Goal: Task Accomplishment & Management: Use online tool/utility

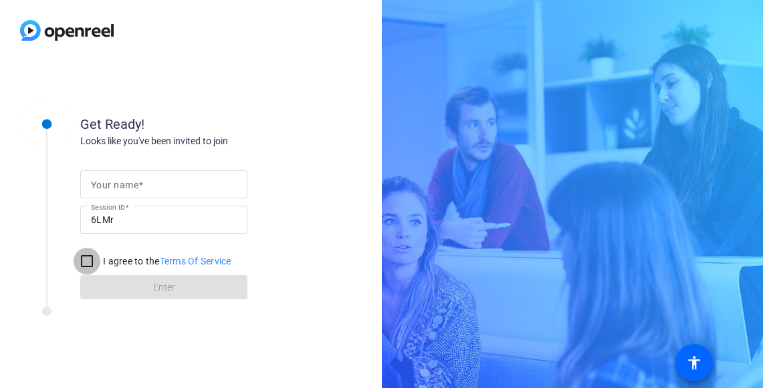
click at [90, 261] on input "I agree to the Terms Of Service" at bounding box center [87, 261] width 27 height 27
checkbox input "true"
click at [168, 288] on form "Your name Session ID 6LMr I agree to the Terms Of Service Enter" at bounding box center [163, 231] width 167 height 136
click at [205, 181] on input "Your name" at bounding box center [164, 184] width 146 height 16
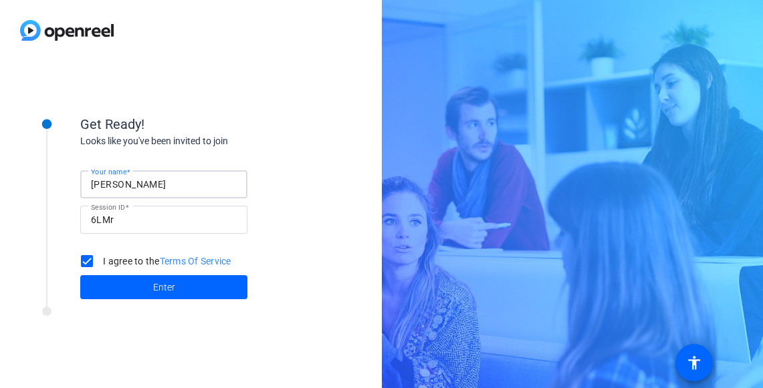
click at [235, 182] on input "Alastair McLaughlin McLaughlin" at bounding box center [164, 184] width 146 height 16
type input "[PERSON_NAME]"
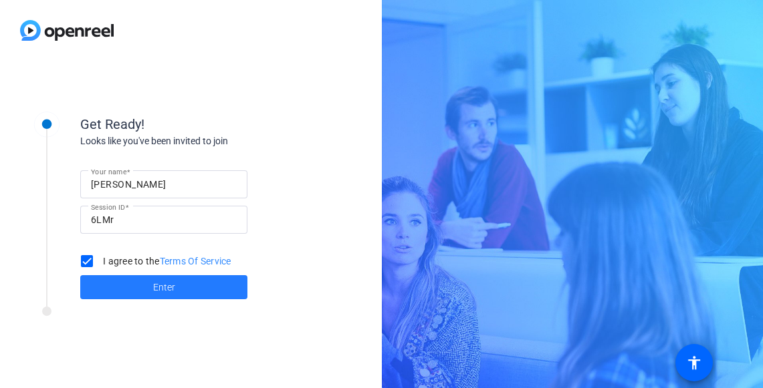
click at [95, 294] on span at bounding box center [163, 287] width 167 height 32
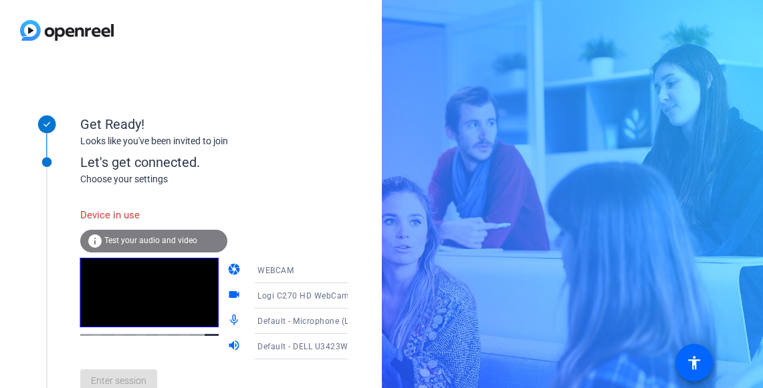
click at [160, 239] on span "Test your audio and video" at bounding box center [150, 240] width 93 height 9
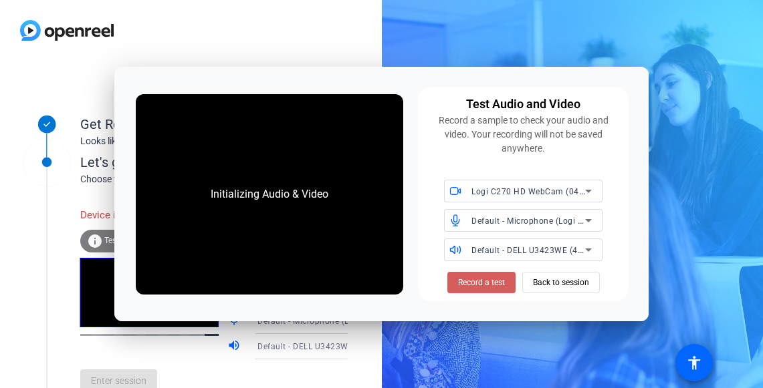
click at [341, 283] on span "Record a test" at bounding box center [481, 283] width 47 height 12
click at [341, 279] on span "Back to session" at bounding box center [561, 282] width 56 height 25
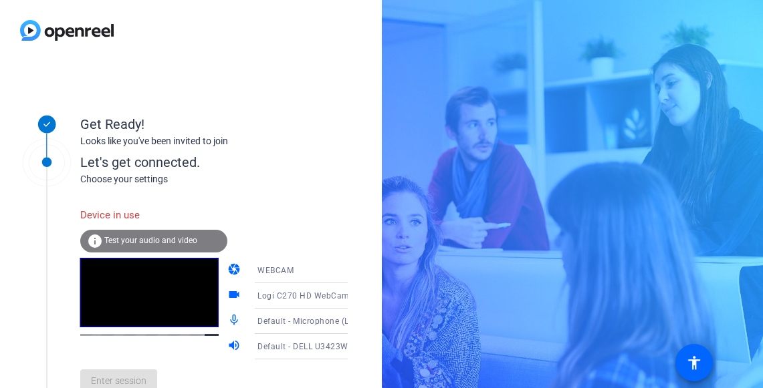
drag, startPoint x: 43, startPoint y: 163, endPoint x: 47, endPoint y: 190, distance: 27.0
click at [47, 190] on div "Let's get connected. Choose your settings Device in use info Test your audio an…" at bounding box center [180, 270] width 334 height 282
click at [327, 206] on div "Device in use info Test your audio and video camera WEBCAM videocam Logi C270 H…" at bounding box center [227, 302] width 295 height 203
click at [341, 275] on icon at bounding box center [361, 271] width 16 height 16
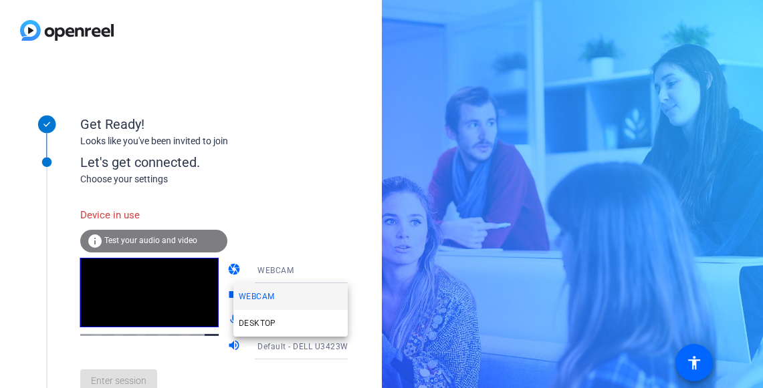
click at [334, 275] on div at bounding box center [381, 194] width 763 height 388
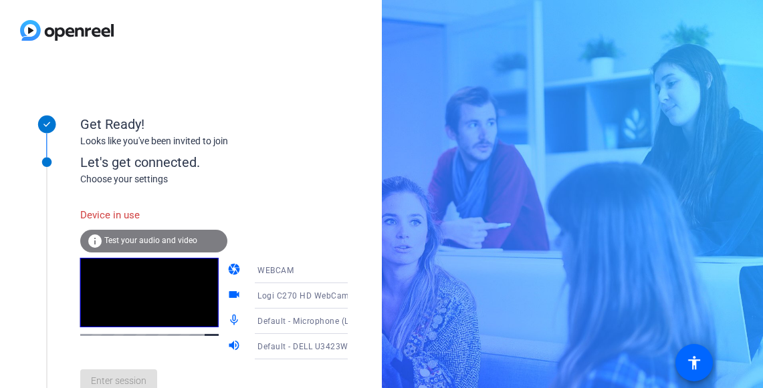
click at [341, 299] on icon at bounding box center [361, 296] width 16 height 16
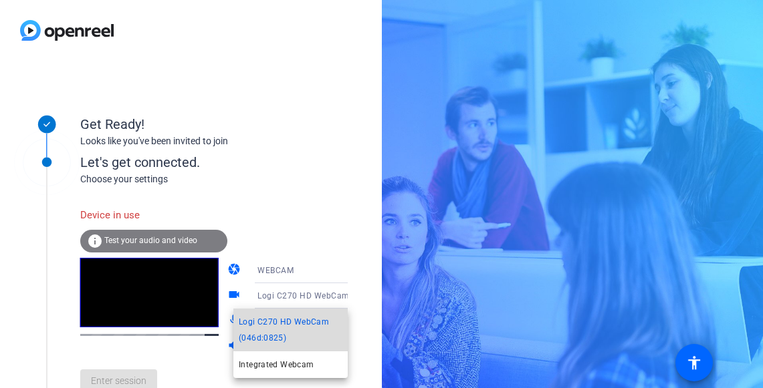
click at [299, 316] on span "Logi C270 HD WebCam (046d:0825)" at bounding box center [291, 330] width 104 height 32
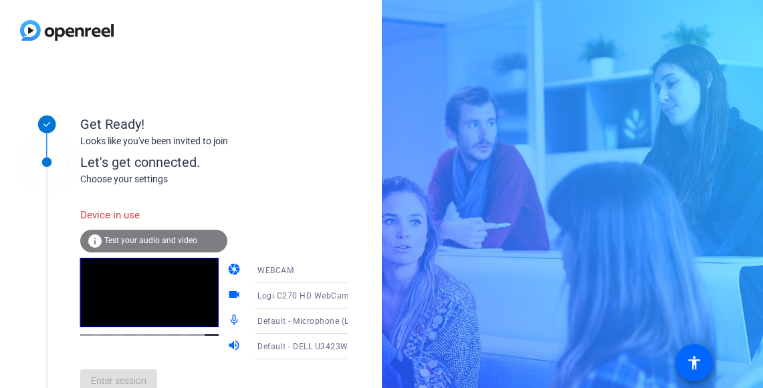
click at [341, 318] on icon at bounding box center [361, 321] width 16 height 16
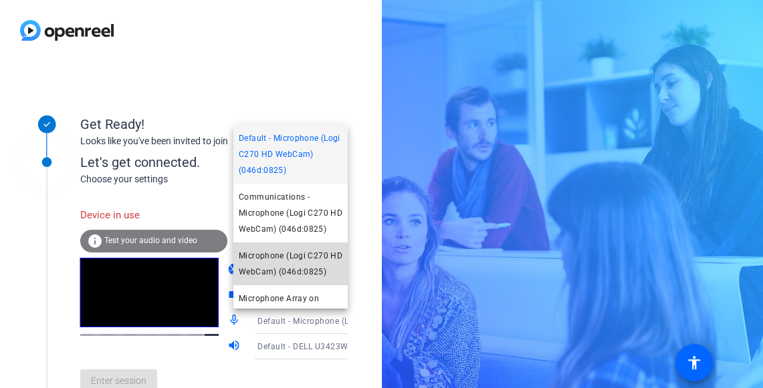
click at [281, 277] on span "Microphone (Logi C270 HD WebCam) (046d:0825)" at bounding box center [291, 264] width 104 height 32
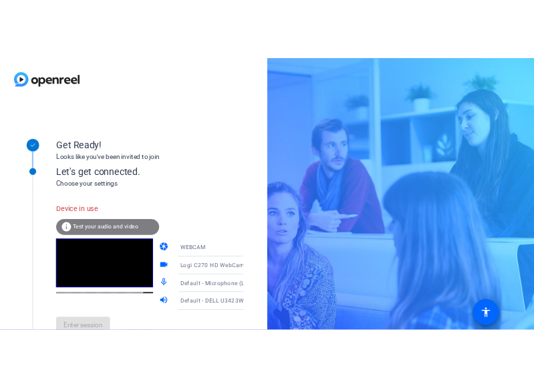
scroll to position [9, 0]
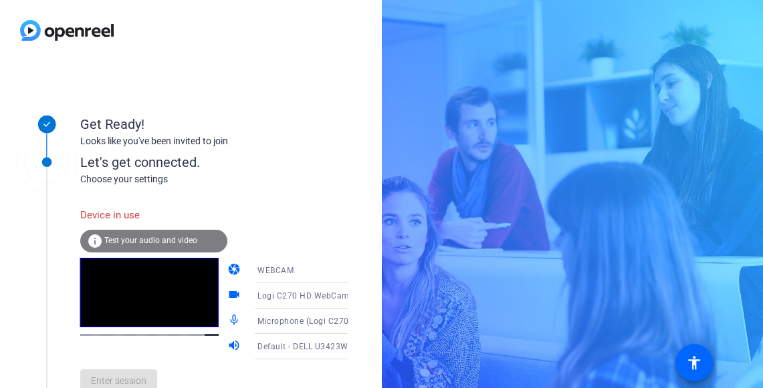
click at [120, 382] on div "Enter session" at bounding box center [227, 382] width 295 height 44
click at [305, 246] on div "Device in use info Test your audio and video camera WEBCAM videocam Logi C270 H…" at bounding box center [227, 302] width 295 height 203
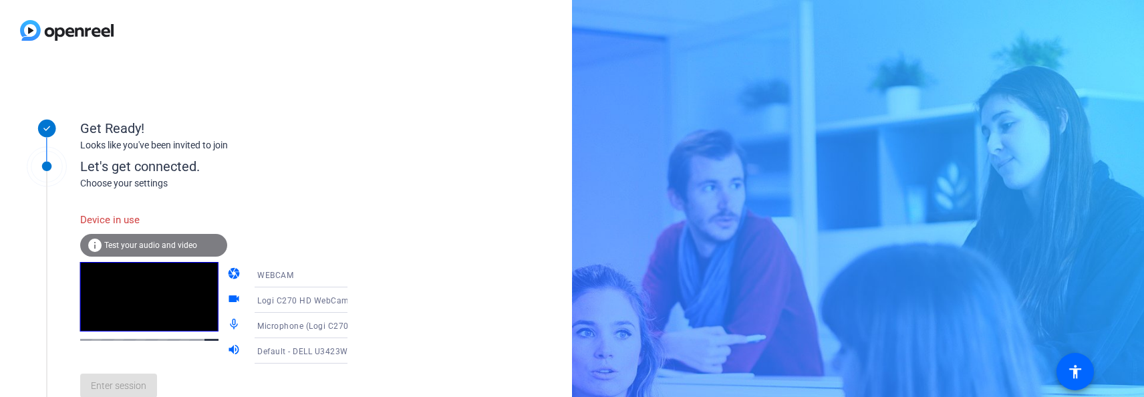
click at [341, 242] on div "Get Ready! Looks like you've been invited to join Let's get connected. Choose y…" at bounding box center [286, 229] width 572 height 336
click at [148, 388] on div "Enter session" at bounding box center [227, 386] width 295 height 44
click at [135, 388] on div "Enter session" at bounding box center [227, 386] width 295 height 44
click at [148, 246] on span "Test your audio and video" at bounding box center [150, 245] width 93 height 9
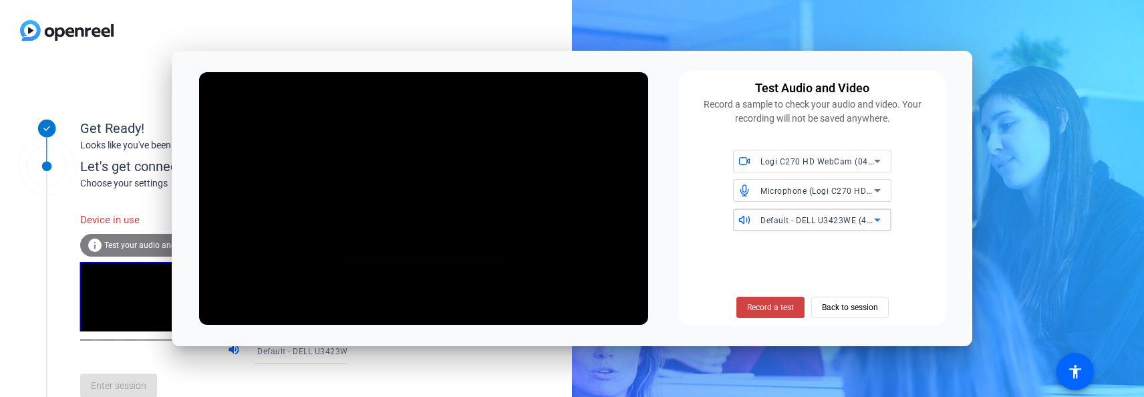
click at [341, 221] on icon at bounding box center [877, 220] width 16 height 16
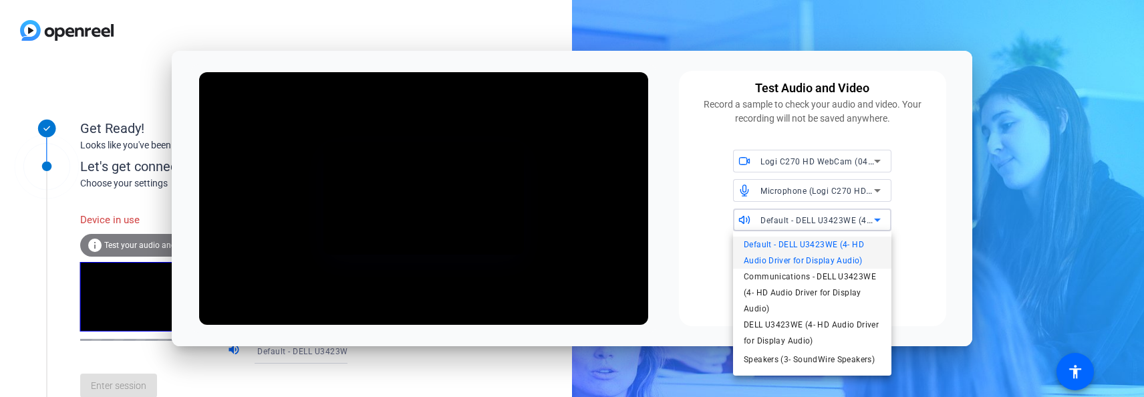
click at [341, 221] on div at bounding box center [572, 198] width 1144 height 397
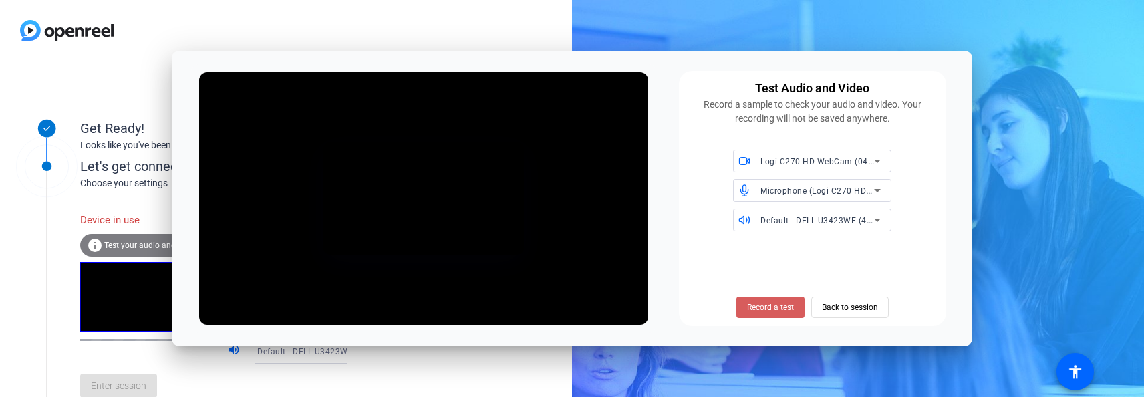
click at [341, 303] on span "Record a test" at bounding box center [770, 307] width 47 height 12
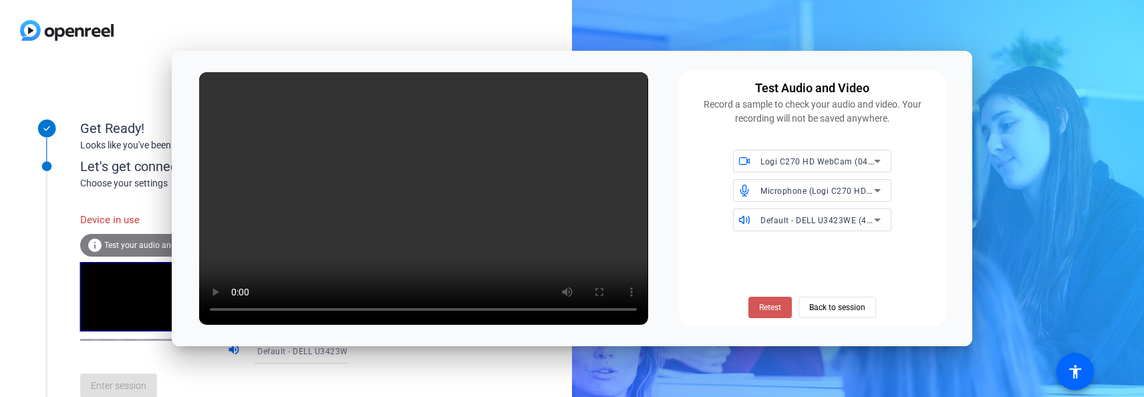
click at [341, 303] on span "Retest" at bounding box center [770, 307] width 22 height 12
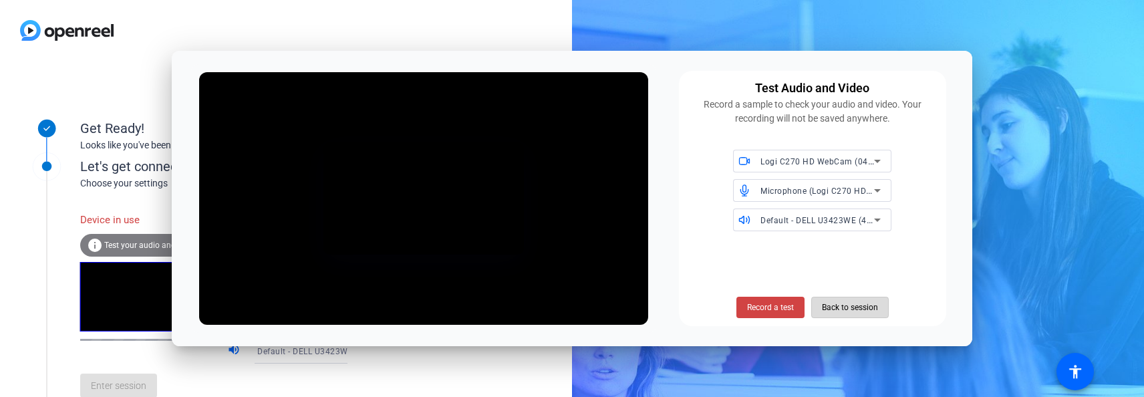
click at [341, 306] on span "Back to session" at bounding box center [850, 307] width 56 height 25
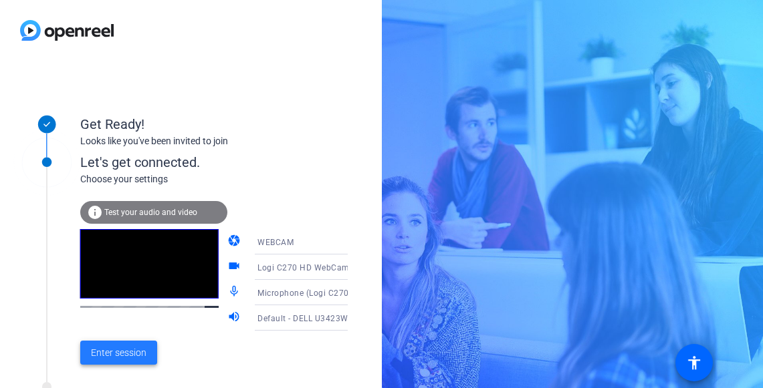
click at [109, 354] on span "Enter session" at bounding box center [118, 353] width 55 height 14
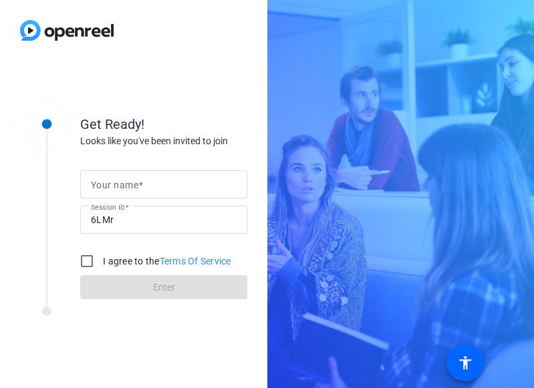
click at [126, 189] on mat-label "Your name" at bounding box center [114, 185] width 47 height 11
click at [126, 189] on input "Your name" at bounding box center [164, 184] width 146 height 16
type input "[PERSON_NAME]"
click at [89, 263] on input "I agree to the Terms Of Service" at bounding box center [87, 261] width 27 height 27
checkbox input "true"
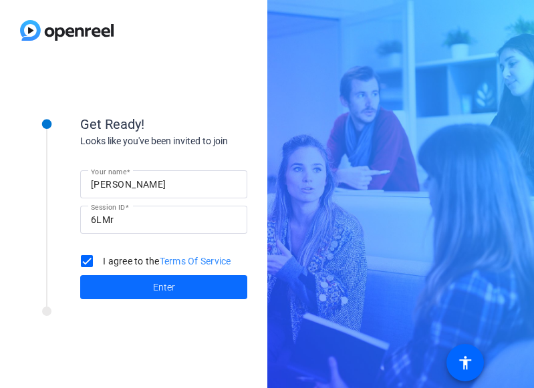
click at [162, 284] on span "Enter" at bounding box center [164, 288] width 22 height 14
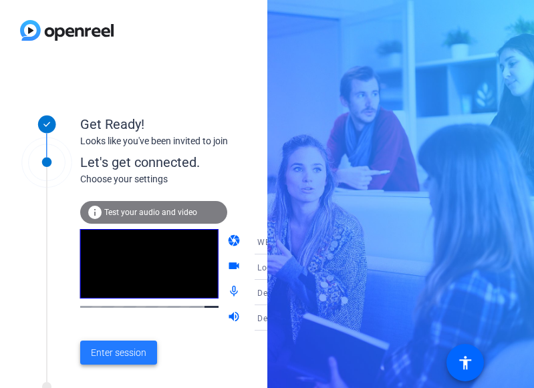
click at [121, 350] on span "Enter session" at bounding box center [118, 353] width 55 height 14
